Goal: Use online tool/utility: Utilize a website feature to perform a specific function

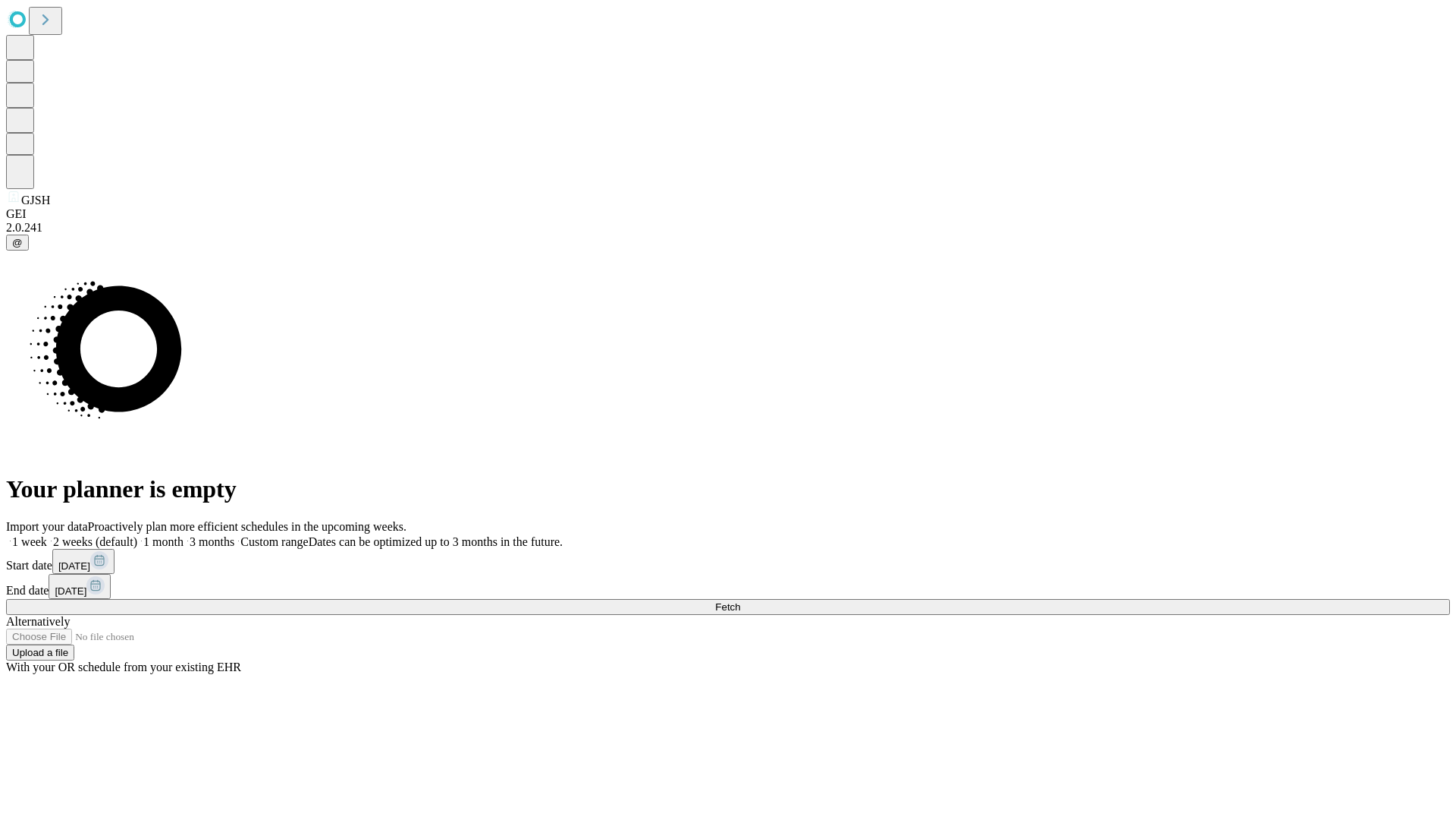
click at [741, 601] on span "Fetch" at bounding box center [728, 606] width 25 height 12
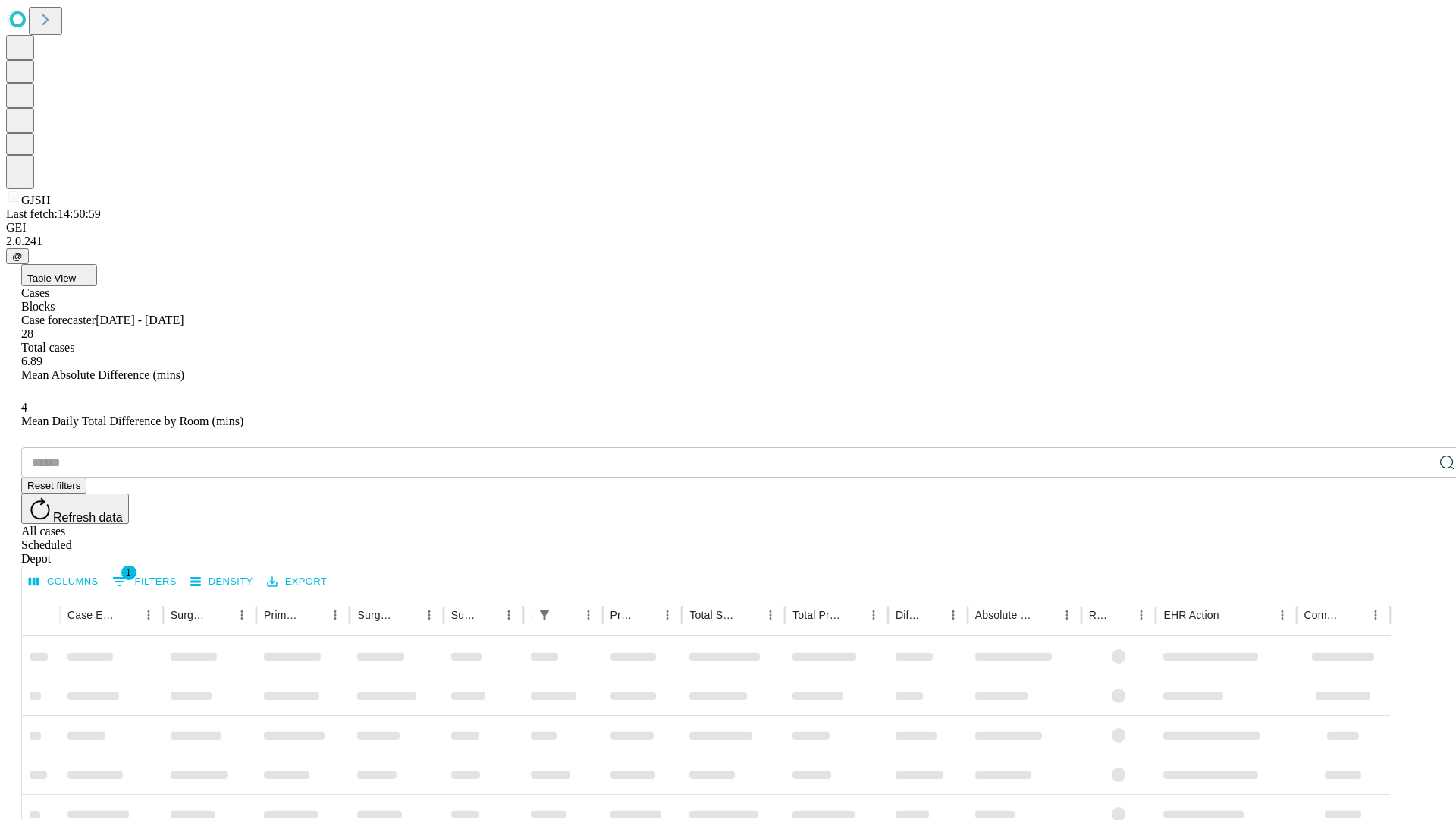
click at [75, 272] on span "Table View" at bounding box center [51, 278] width 48 height 12
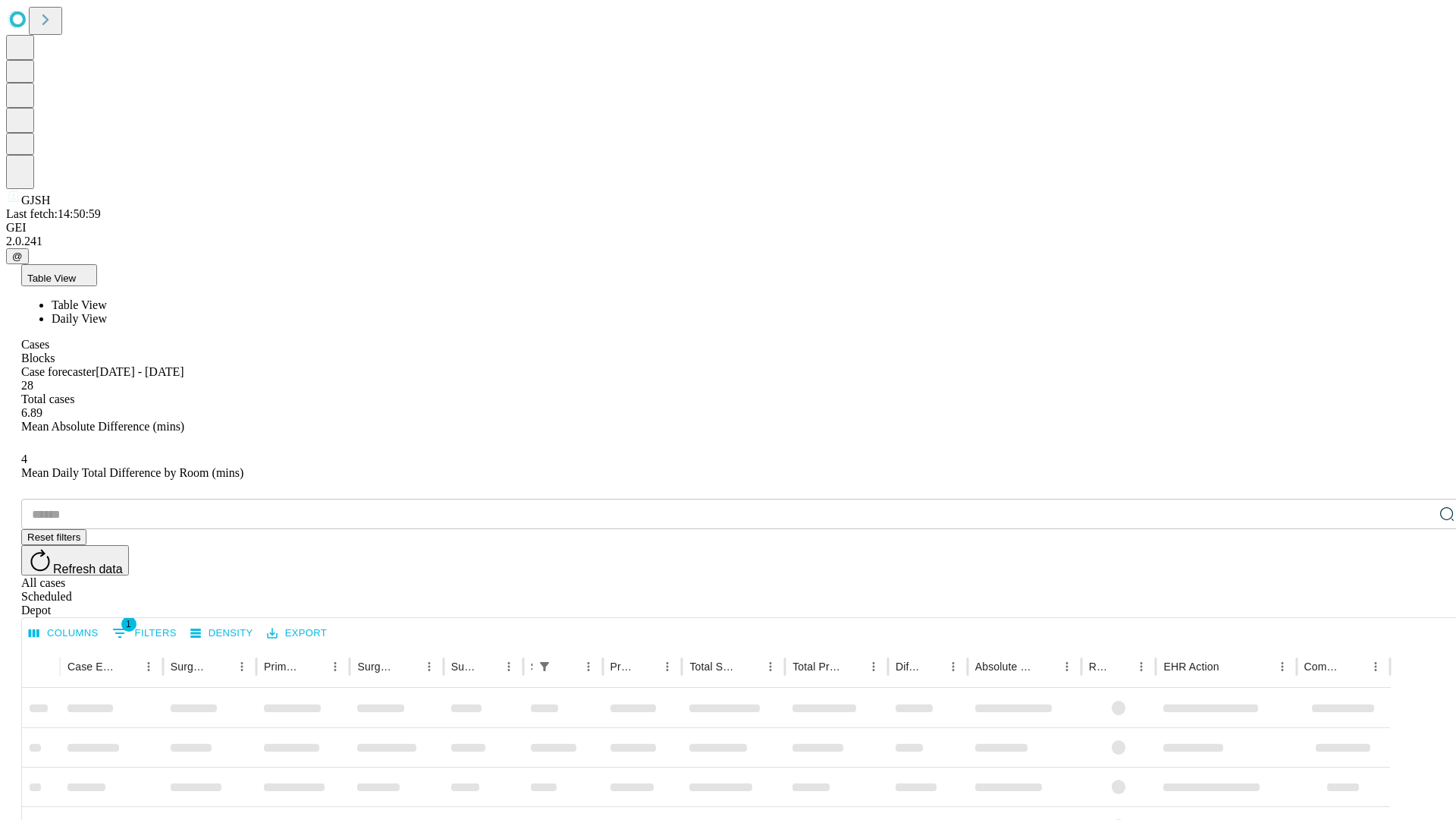
click at [107, 312] on span "Daily View" at bounding box center [79, 318] width 56 height 13
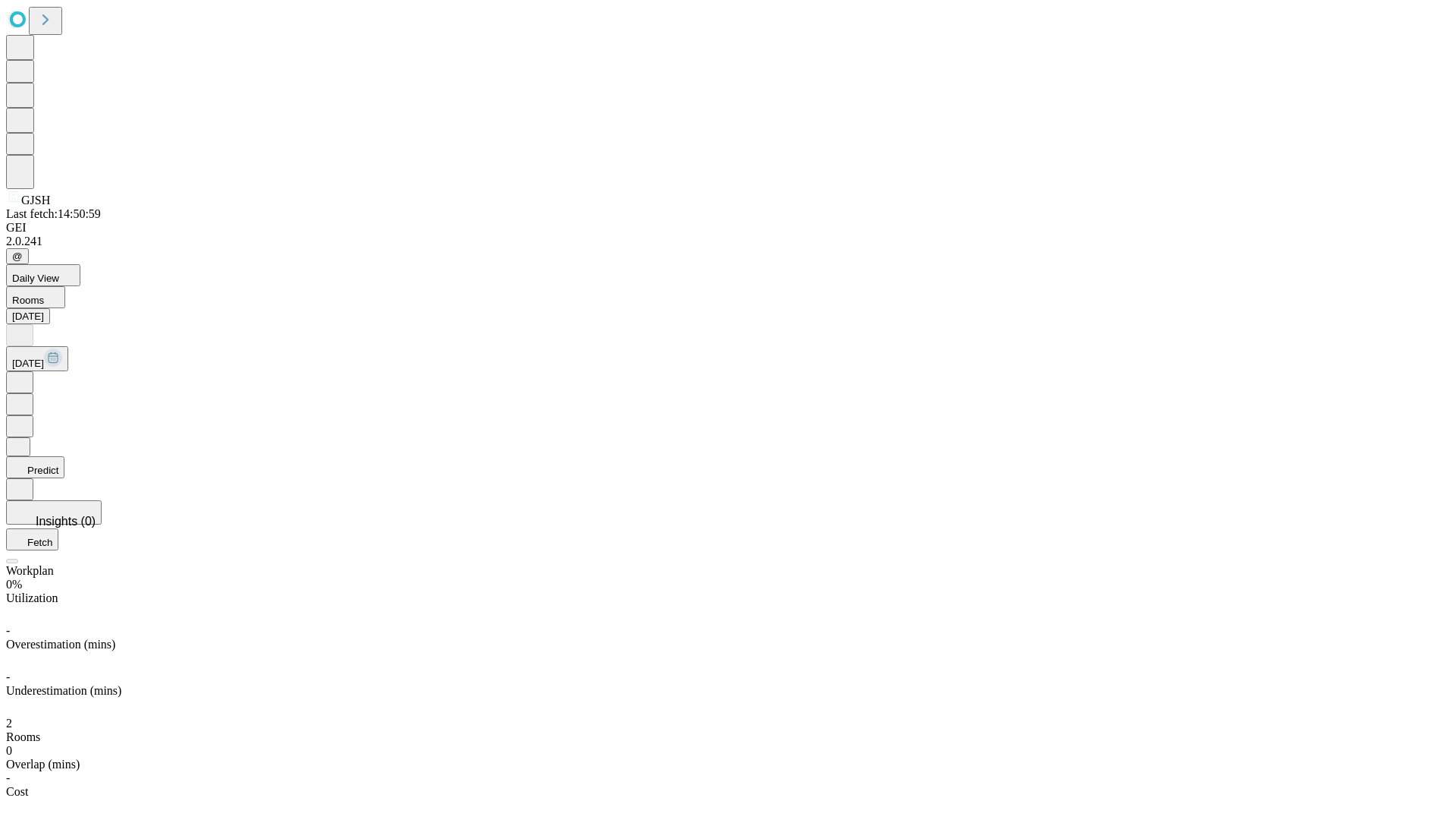
click at [65, 456] on button "Predict" at bounding box center [35, 467] width 58 height 22
